Goal: Information Seeking & Learning: Learn about a topic

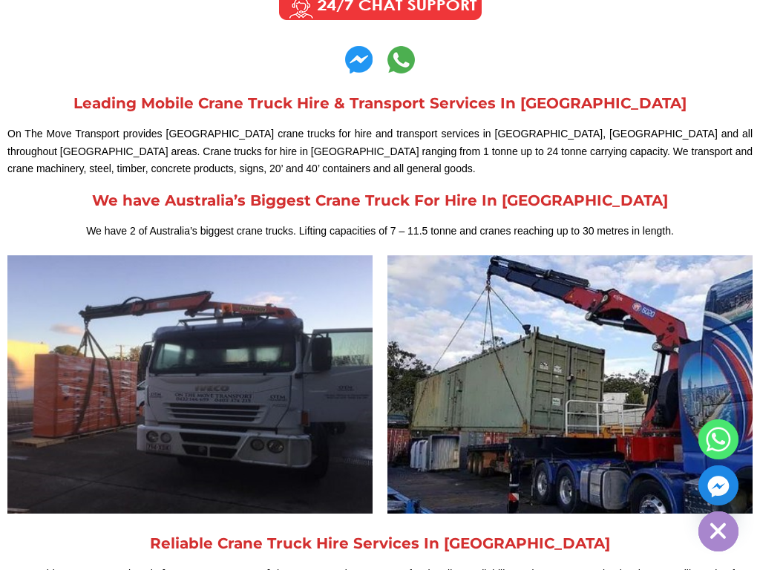
scroll to position [440, 0]
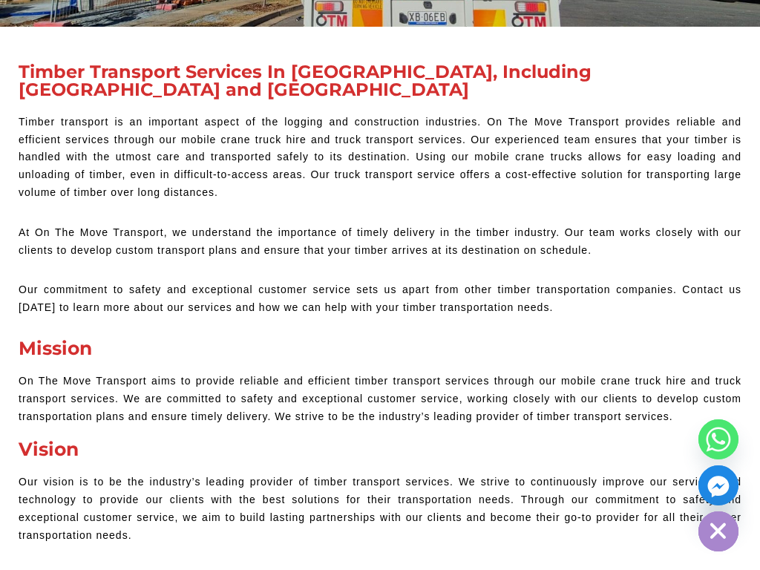
scroll to position [428, 0]
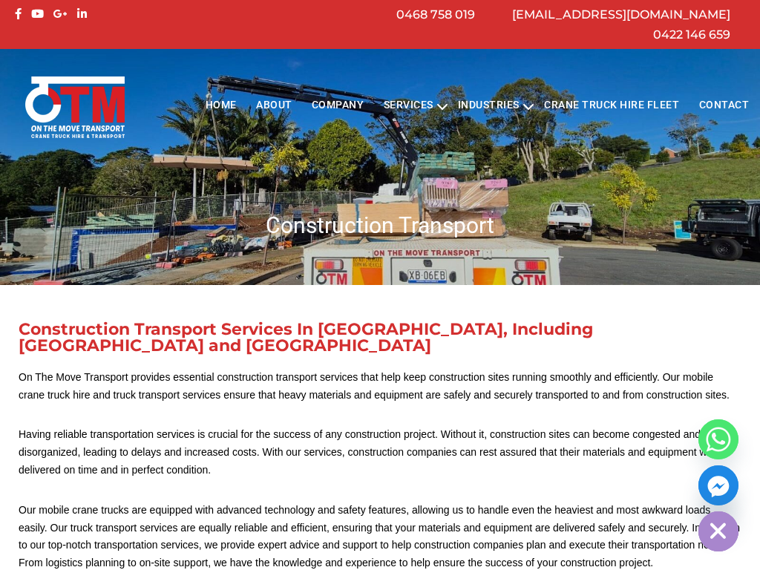
scroll to position [129, 0]
